Goal: Task Accomplishment & Management: Manage account settings

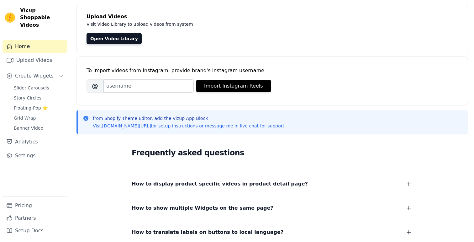
scroll to position [34, 0]
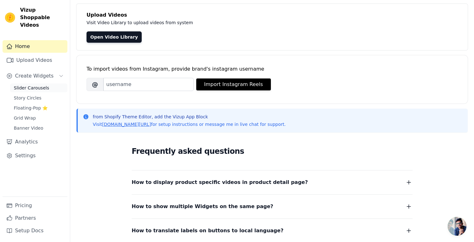
click at [35, 85] on span "Slider Carousels" at bounding box center [31, 88] width 35 height 6
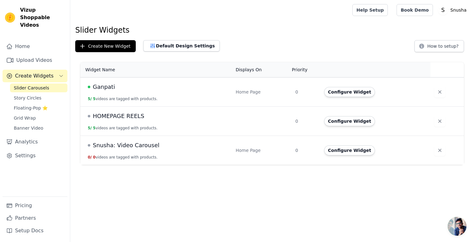
click at [107, 85] on span "Ganpati" at bounding box center [104, 87] width 22 height 9
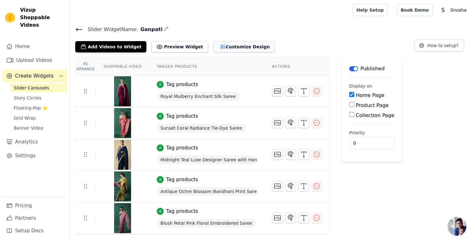
click at [221, 48] on icon "button" at bounding box center [223, 47] width 4 height 4
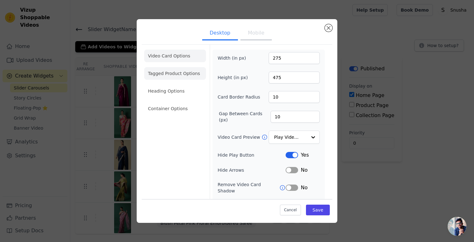
click at [171, 69] on li "Tagged Product Options" at bounding box center [175, 73] width 62 height 13
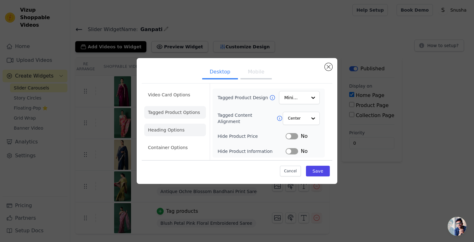
click at [191, 134] on li "Heading Options" at bounding box center [175, 130] width 62 height 13
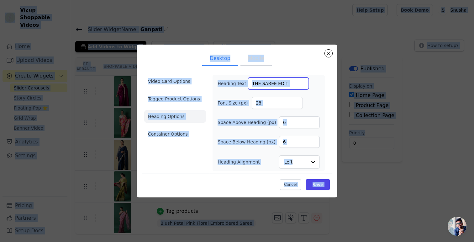
click at [284, 85] on input "THE SAREE EDIT" at bounding box center [278, 83] width 61 height 12
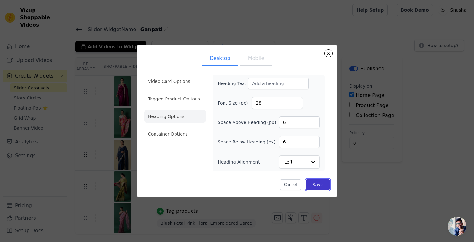
click at [320, 182] on button "Save" at bounding box center [318, 184] width 24 height 11
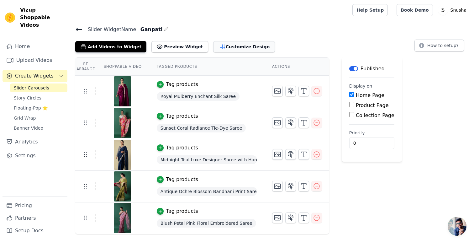
click at [229, 42] on button "Customize Design" at bounding box center [244, 46] width 62 height 11
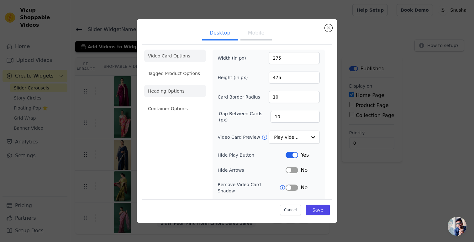
click at [171, 90] on li "Heading Options" at bounding box center [175, 91] width 62 height 13
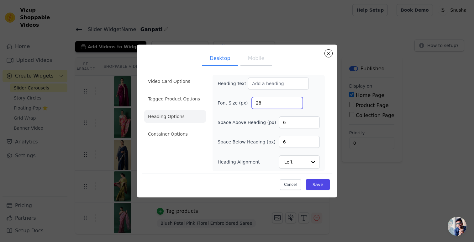
click at [270, 103] on input "28" at bounding box center [277, 103] width 51 height 12
type input "2"
click at [301, 122] on input "6" at bounding box center [299, 122] width 41 height 12
type input "4"
click at [291, 147] on input "6" at bounding box center [299, 142] width 41 height 12
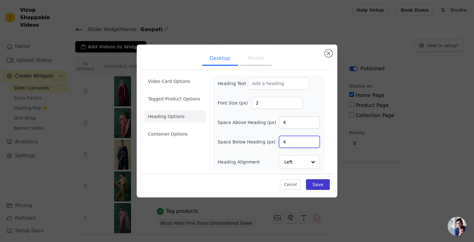
type input "4"
click at [319, 182] on button "Save" at bounding box center [318, 184] width 24 height 11
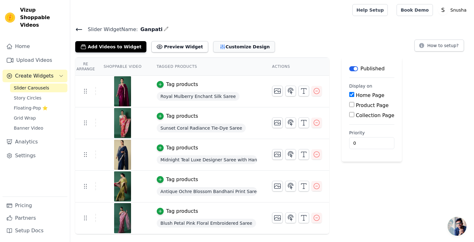
click at [227, 48] on button "Customize Design" at bounding box center [244, 46] width 62 height 11
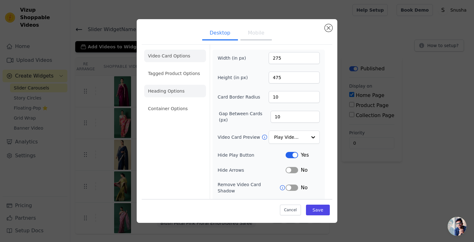
click at [170, 94] on li "Heading Options" at bounding box center [175, 91] width 62 height 13
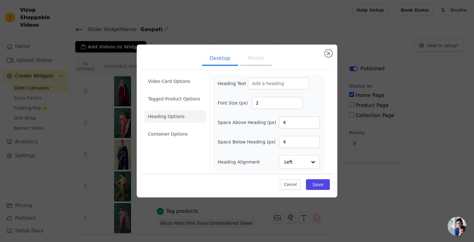
click at [258, 60] on button "Mobile" at bounding box center [256, 59] width 31 height 14
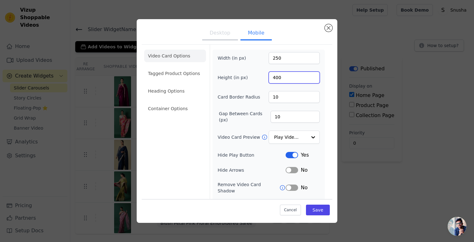
click at [285, 81] on input "400" at bounding box center [294, 78] width 51 height 12
type input "160"
click at [331, 102] on div "Video Card Options Tagged Product Options Heading Options Container Options Wid…" at bounding box center [237, 151] width 191 height 215
click at [323, 212] on button "Save" at bounding box center [318, 210] width 24 height 11
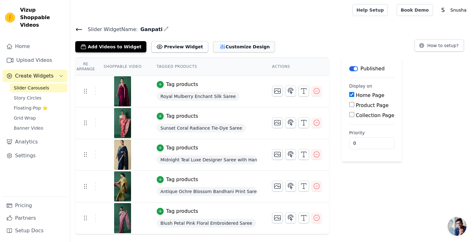
click at [224, 46] on button "Customize Design" at bounding box center [244, 46] width 62 height 11
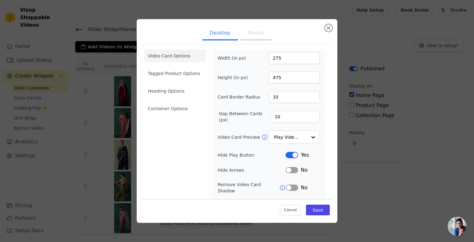
click at [259, 36] on button "Mobile" at bounding box center [256, 34] width 31 height 14
click at [287, 77] on input "160" at bounding box center [294, 78] width 51 height 12
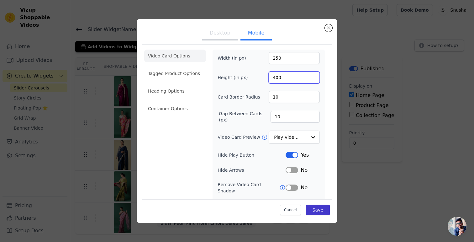
type input "400"
click at [319, 210] on button "Save" at bounding box center [318, 210] width 24 height 11
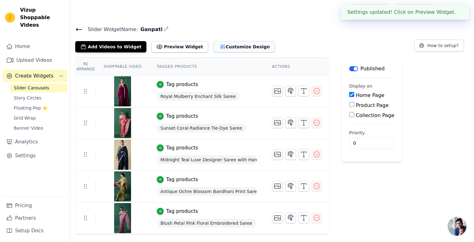
click at [241, 50] on button "Customize Design" at bounding box center [244, 46] width 62 height 11
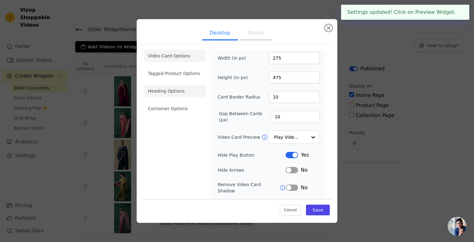
click at [172, 94] on li "Heading Options" at bounding box center [175, 91] width 62 height 13
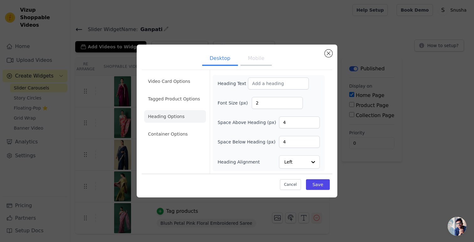
click at [263, 55] on button "Mobile" at bounding box center [256, 59] width 31 height 14
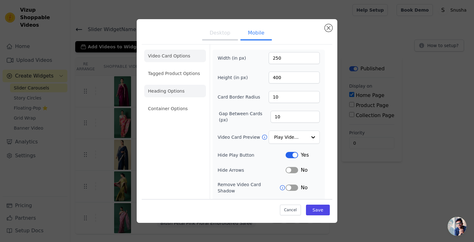
click at [178, 92] on li "Heading Options" at bounding box center [175, 91] width 62 height 13
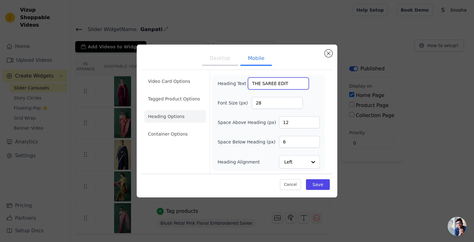
click at [289, 83] on input "THE SAREE EDIT" at bounding box center [278, 83] width 61 height 12
click at [272, 101] on input "28" at bounding box center [277, 103] width 51 height 12
type input "2"
click at [299, 123] on input "12" at bounding box center [299, 122] width 41 height 12
type input "1"
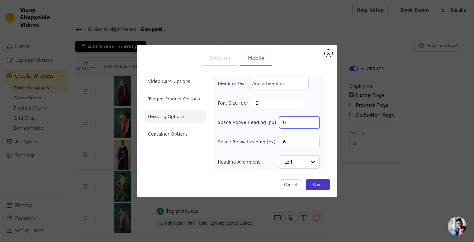
type input "6"
click at [320, 183] on button "Save" at bounding box center [318, 184] width 24 height 11
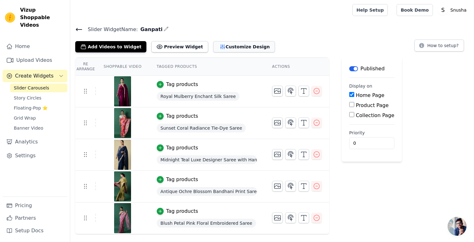
click at [214, 46] on button "Customize Design" at bounding box center [244, 46] width 62 height 11
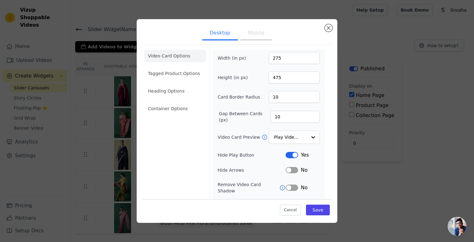
click at [258, 40] on button "Mobile" at bounding box center [256, 34] width 31 height 14
click at [288, 77] on input "400" at bounding box center [294, 78] width 51 height 12
type input "375"
click at [283, 59] on input "250" at bounding box center [294, 58] width 51 height 12
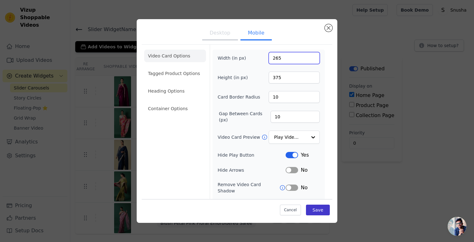
type input "265"
click at [317, 211] on button "Save" at bounding box center [318, 210] width 24 height 11
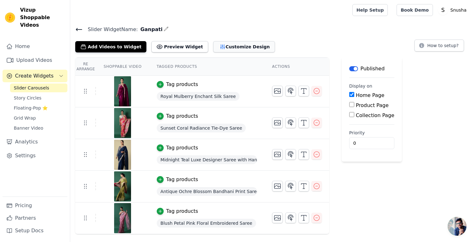
click at [222, 48] on button "Customize Design" at bounding box center [244, 46] width 62 height 11
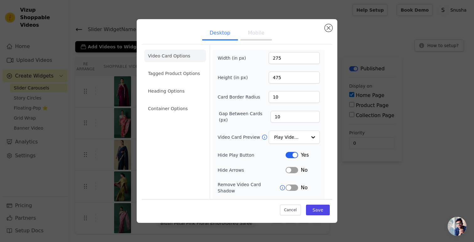
click at [254, 37] on button "Mobile" at bounding box center [256, 34] width 31 height 14
click at [286, 80] on input "375" at bounding box center [294, 78] width 51 height 12
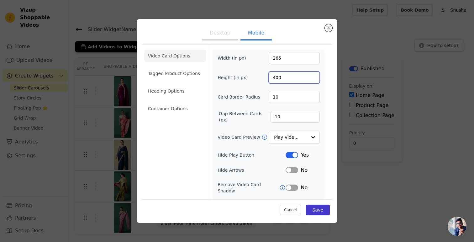
type input "400"
click at [324, 211] on button "Save" at bounding box center [318, 210] width 24 height 11
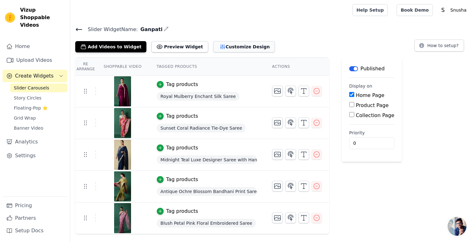
click at [229, 42] on button "Customize Design" at bounding box center [244, 46] width 62 height 11
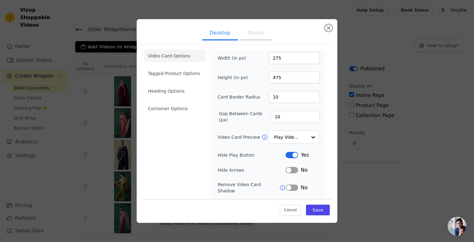
click at [257, 37] on button "Mobile" at bounding box center [256, 34] width 31 height 14
click at [286, 60] on input "265" at bounding box center [294, 58] width 51 height 12
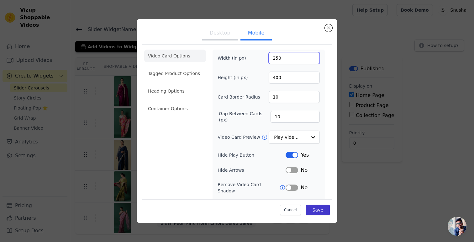
type input "250"
click at [320, 206] on button "Save" at bounding box center [318, 210] width 24 height 11
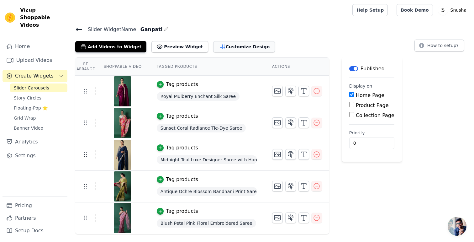
click at [252, 48] on button "Customize Design" at bounding box center [244, 46] width 62 height 11
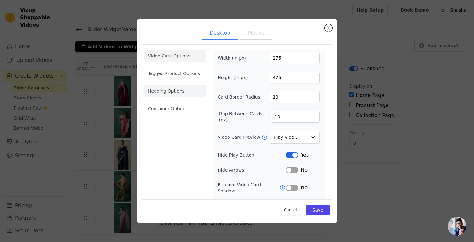
click at [177, 97] on li "Heading Options" at bounding box center [175, 91] width 62 height 13
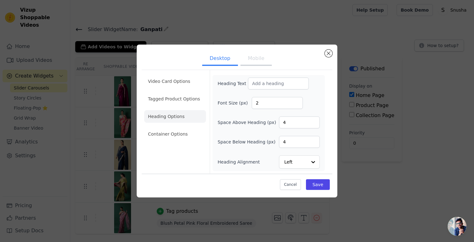
click at [257, 57] on button "Mobile" at bounding box center [256, 59] width 31 height 14
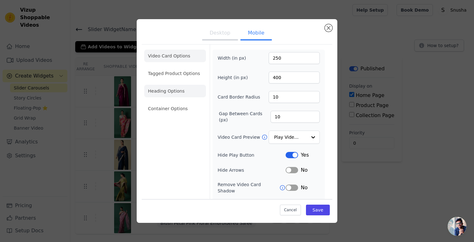
click at [166, 93] on li "Heading Options" at bounding box center [175, 91] width 62 height 13
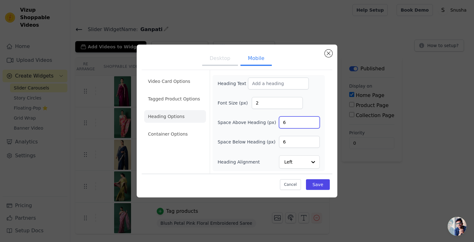
click at [294, 127] on input "6" at bounding box center [299, 122] width 41 height 12
type input "2"
click at [295, 145] on input "6" at bounding box center [299, 142] width 41 height 12
type input "2"
click at [313, 184] on button "Save" at bounding box center [318, 184] width 24 height 11
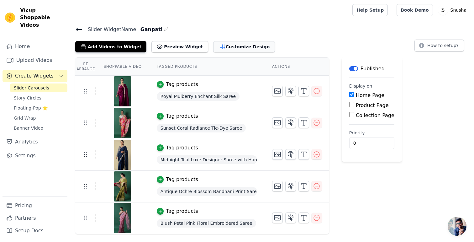
click at [216, 45] on button "Customize Design" at bounding box center [244, 46] width 62 height 11
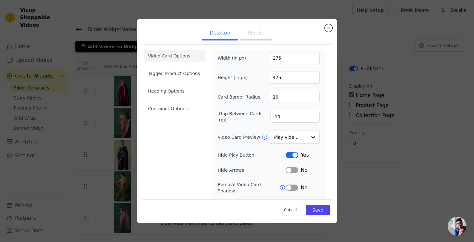
click at [262, 39] on button "Mobile" at bounding box center [256, 34] width 31 height 14
click at [284, 77] on input "400" at bounding box center [294, 78] width 51 height 12
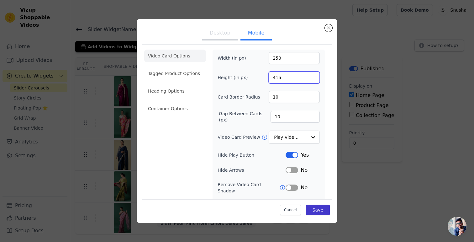
type input "415"
click at [317, 215] on button "Save" at bounding box center [318, 210] width 24 height 11
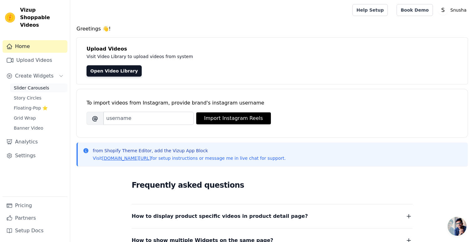
click at [33, 85] on span "Slider Carousels" at bounding box center [31, 88] width 35 height 6
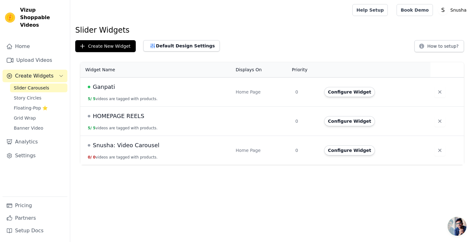
click at [105, 85] on span "Ganpati" at bounding box center [104, 87] width 22 height 9
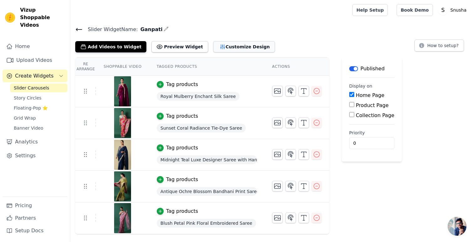
click at [220, 45] on button "Customize Design" at bounding box center [244, 46] width 62 height 11
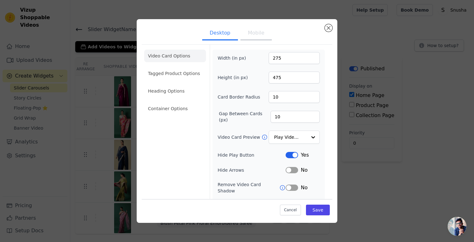
click at [257, 33] on button "Mobile" at bounding box center [256, 34] width 31 height 14
click at [226, 31] on button "Desktop" at bounding box center [220, 34] width 36 height 14
click at [246, 34] on button "Mobile" at bounding box center [256, 34] width 31 height 14
click at [208, 33] on button "Desktop" at bounding box center [220, 34] width 36 height 14
click at [174, 88] on li "Heading Options" at bounding box center [175, 91] width 62 height 13
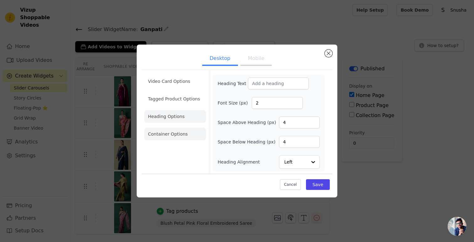
click at [179, 132] on li "Container Options" at bounding box center [175, 134] width 62 height 13
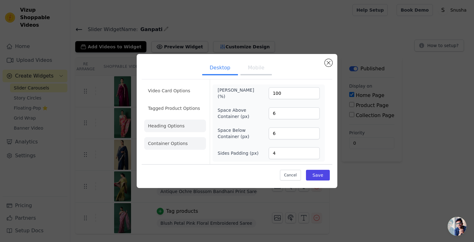
click at [189, 123] on li "Heading Options" at bounding box center [175, 126] width 62 height 13
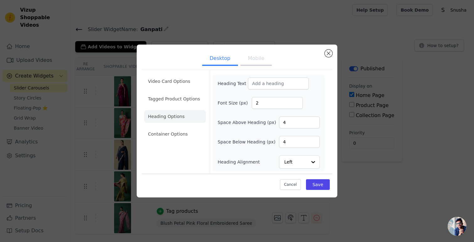
click at [257, 57] on button "Mobile" at bounding box center [256, 59] width 31 height 14
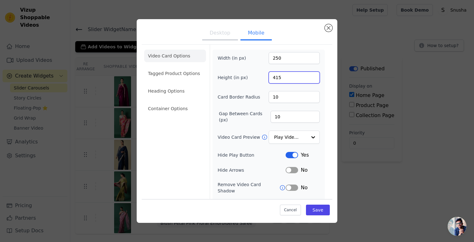
click at [286, 76] on input "415" at bounding box center [294, 78] width 51 height 12
type input "400"
click at [324, 208] on button "Save" at bounding box center [318, 210] width 24 height 11
